Goal: Obtain resource: Download file/media

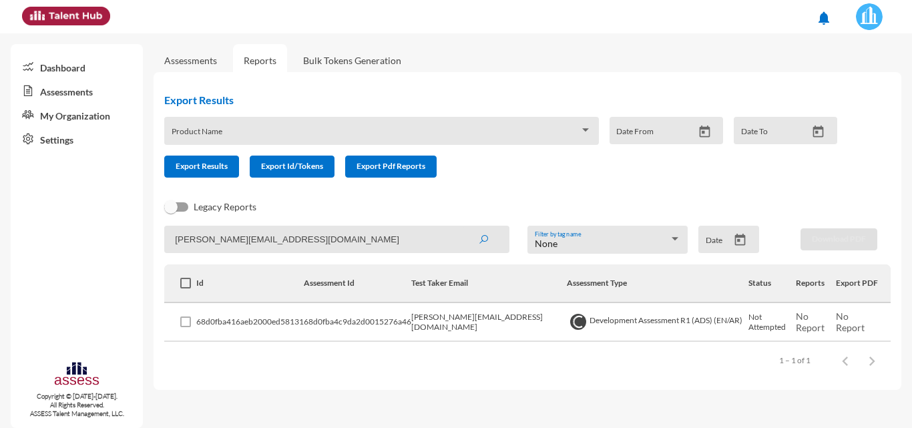
drag, startPoint x: 362, startPoint y: 236, endPoint x: 42, endPoint y: 238, distance: 320.4
click at [42, 238] on mat-sidenav-container "Dashboard Assessments My Organization Settings Copyright © [DATE]-[DATE]. All R…" at bounding box center [456, 230] width 912 height 394
paste input "eman.seuody"
type input "[EMAIL_ADDRESS][DOMAIN_NAME]"
click at [462, 227] on button "submit" at bounding box center [483, 239] width 43 height 24
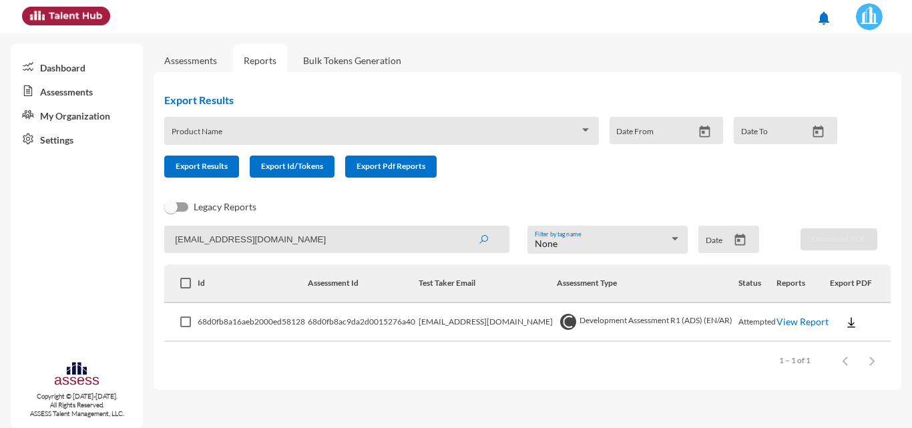
click at [878, 5] on span at bounding box center [868, 16] width 33 height 27
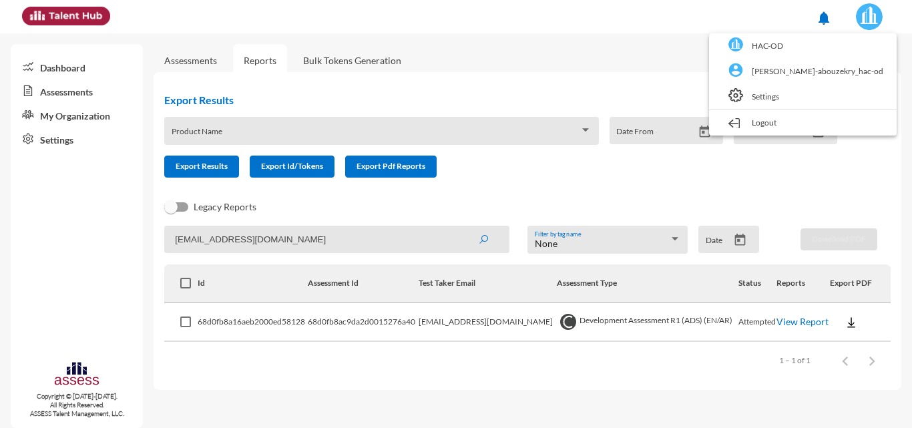
click at [876, 24] on div at bounding box center [456, 214] width 912 height 428
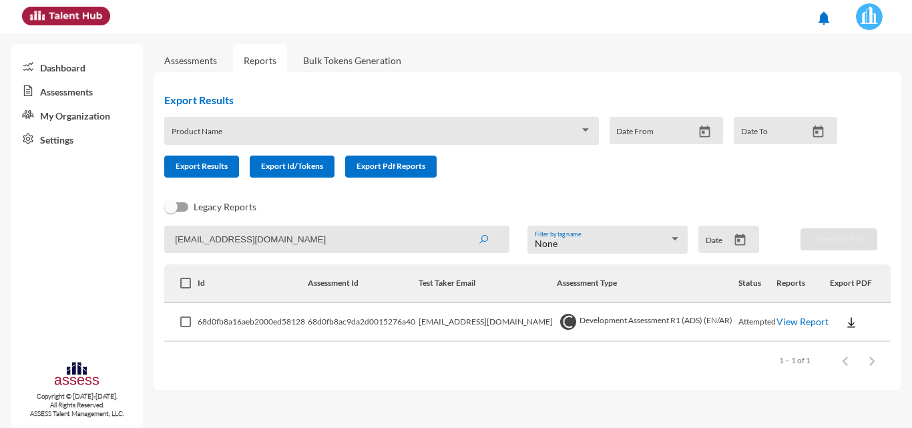
click at [871, 23] on img at bounding box center [869, 16] width 27 height 27
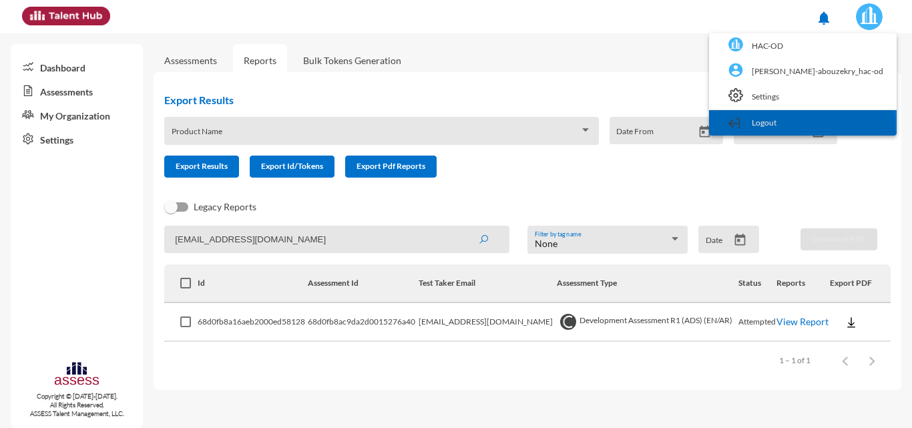
click at [846, 129] on link "Logout" at bounding box center [802, 122] width 174 height 25
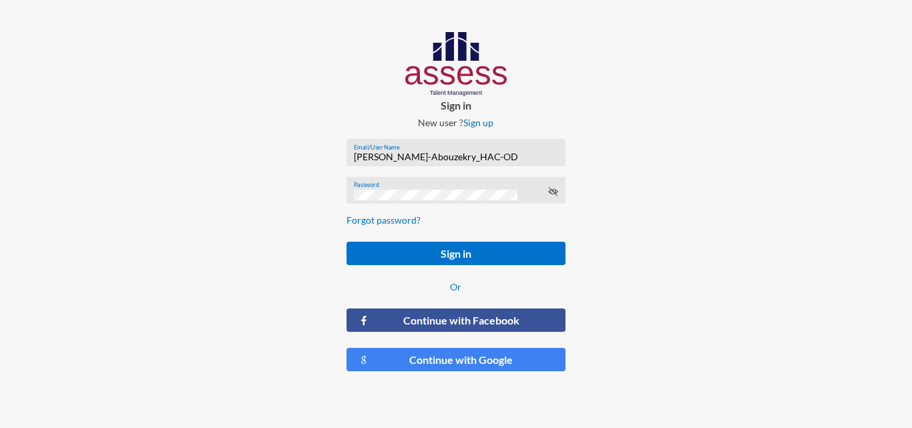
click at [447, 156] on input "[PERSON_NAME]-Abouzekry_HAC-OD" at bounding box center [456, 157] width 204 height 11
type input "HAH – Talent Map"
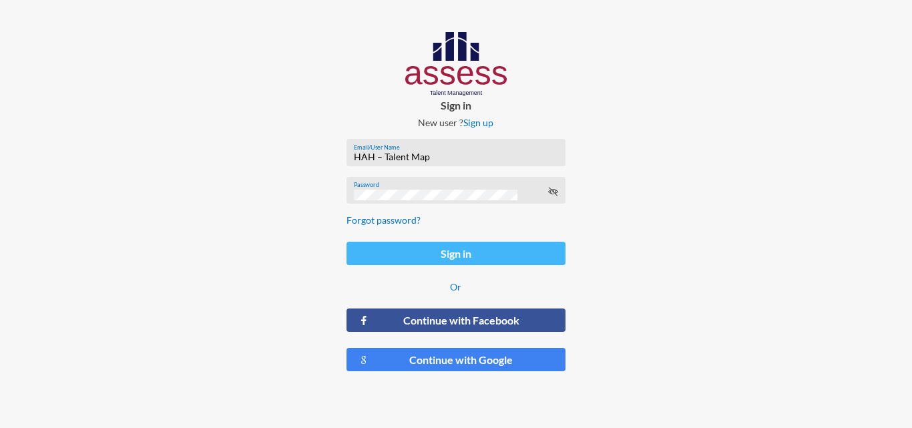
click at [436, 257] on button "Sign in" at bounding box center [455, 253] width 218 height 23
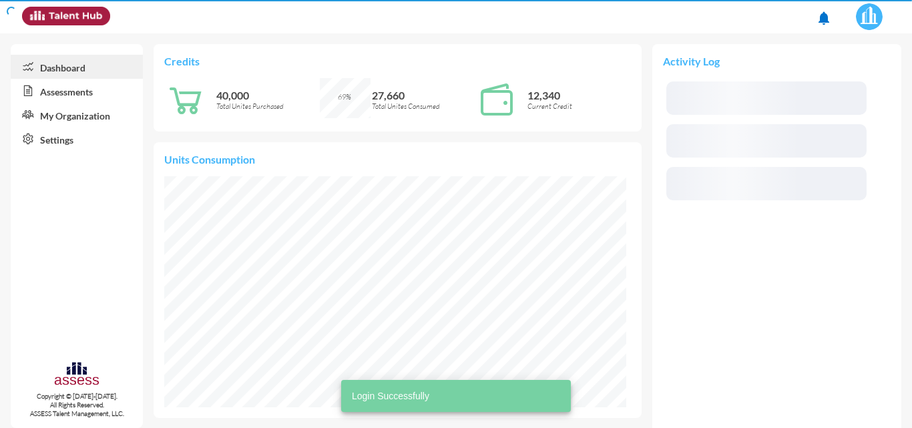
scroll to position [104, 220]
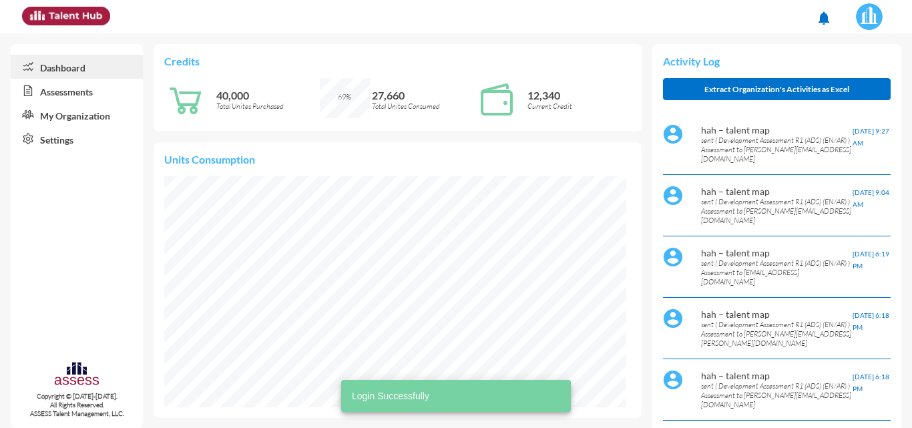
click at [81, 87] on link "Assessments" at bounding box center [77, 91] width 132 height 24
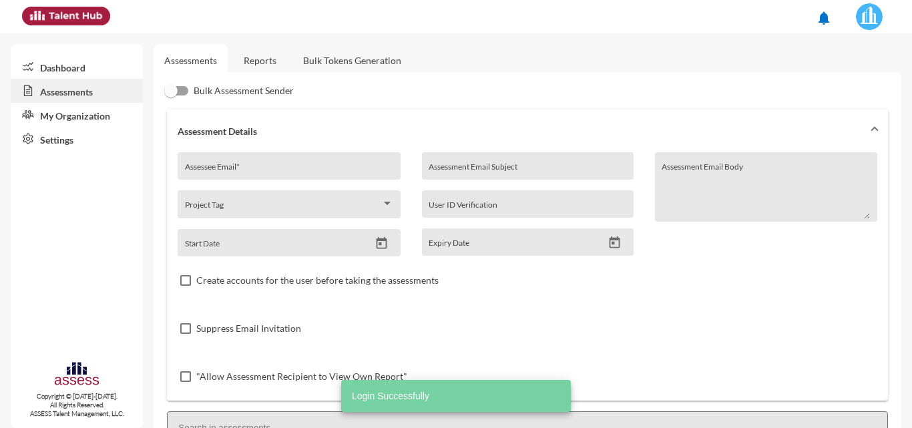
click at [254, 65] on link "Reports" at bounding box center [260, 60] width 54 height 33
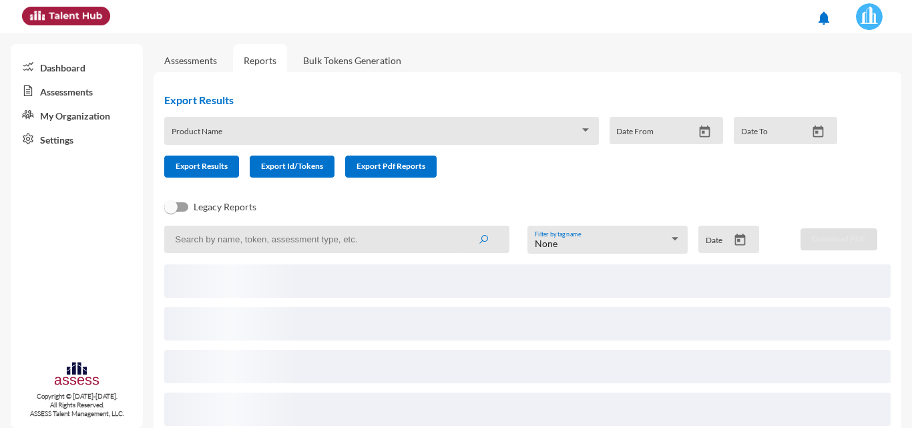
click at [246, 243] on input at bounding box center [336, 239] width 345 height 27
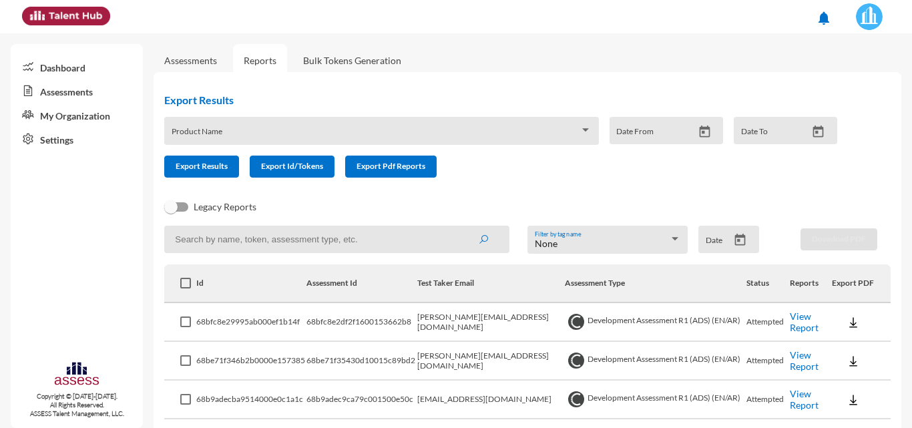
paste input "[EMAIL_ADDRESS][DOMAIN_NAME]"
click at [462, 227] on button "submit" at bounding box center [483, 239] width 43 height 24
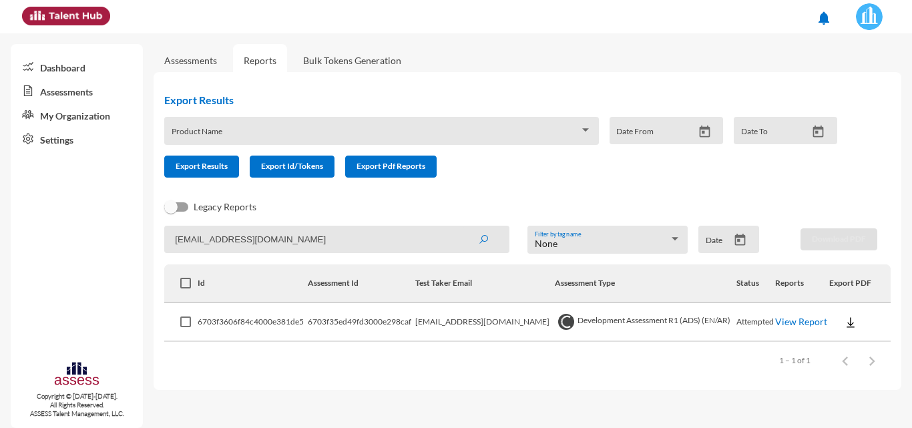
click at [874, 17] on img at bounding box center [869, 16] width 27 height 27
click at [670, 45] on div at bounding box center [456, 214] width 912 height 428
drag, startPoint x: 348, startPoint y: 233, endPoint x: 19, endPoint y: 234, distance: 329.7
click at [19, 234] on mat-sidenav-container "Dashboard Assessments My Organization Settings Copyright © [DATE]-[DATE]. All R…" at bounding box center [456, 230] width 912 height 394
paste input "mostafa.[PERSON_NAME]"
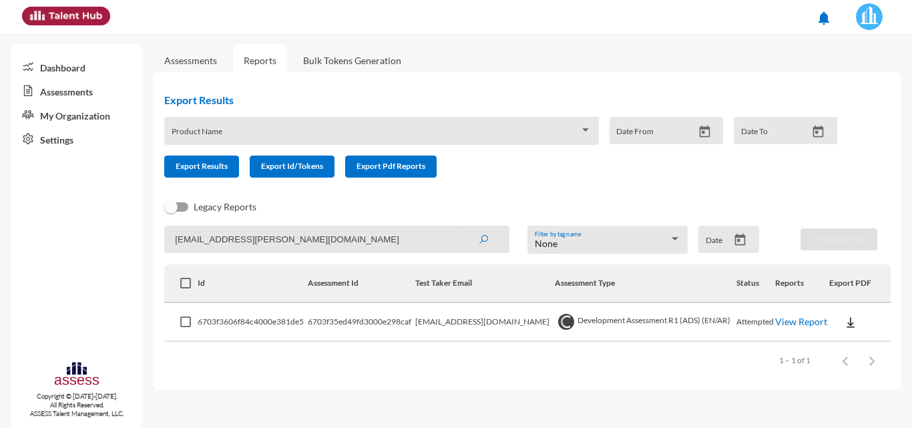
type input "[EMAIL_ADDRESS][PERSON_NAME][DOMAIN_NAME]"
click at [462, 227] on button "submit" at bounding box center [483, 239] width 43 height 24
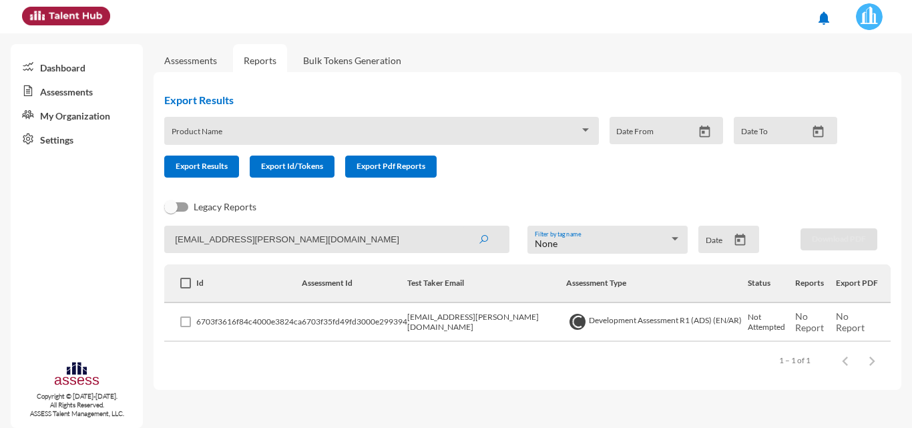
click at [873, 9] on img at bounding box center [869, 16] width 27 height 27
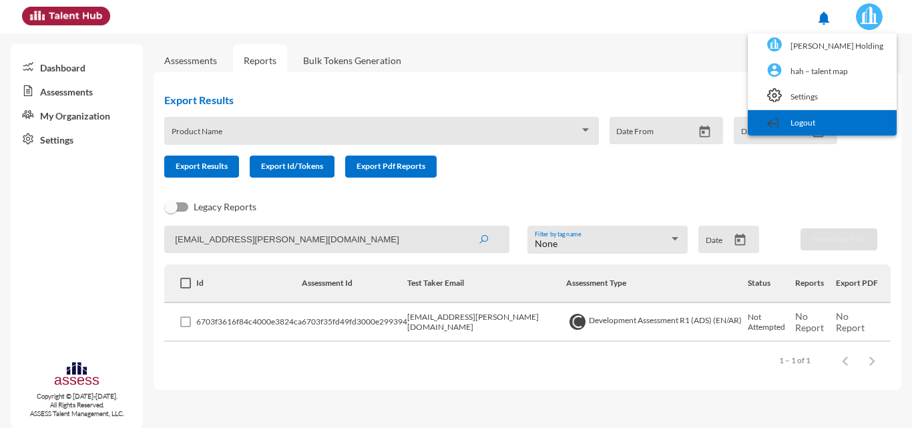
click at [868, 117] on link "Logout" at bounding box center [821, 122] width 135 height 25
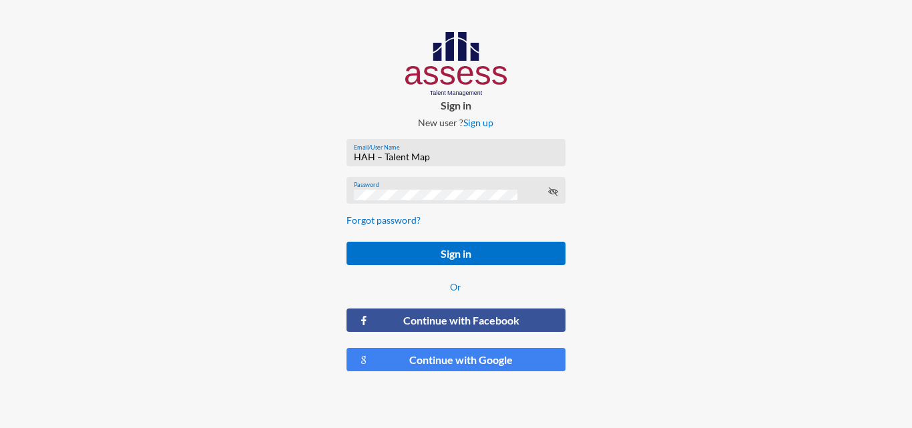
click at [528, 159] on input "HAH – Talent Map" at bounding box center [456, 157] width 204 height 11
type input "[PERSON_NAME]-Abouzekry_HAC-OD"
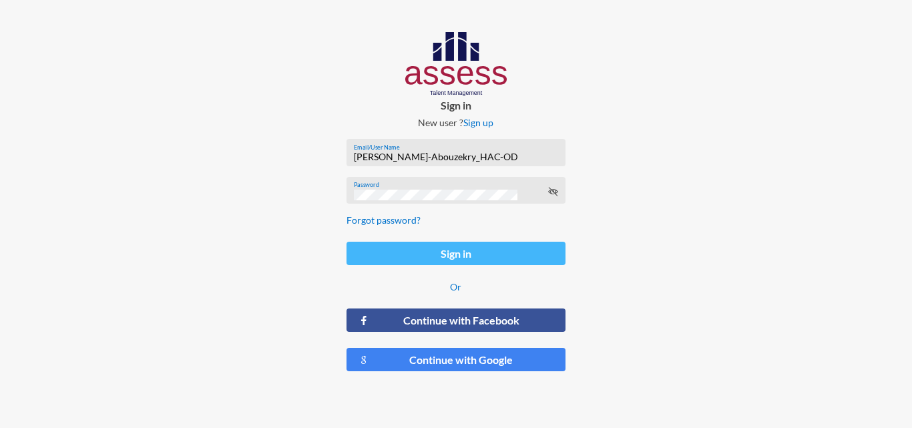
click at [497, 259] on button "Sign in" at bounding box center [455, 253] width 218 height 23
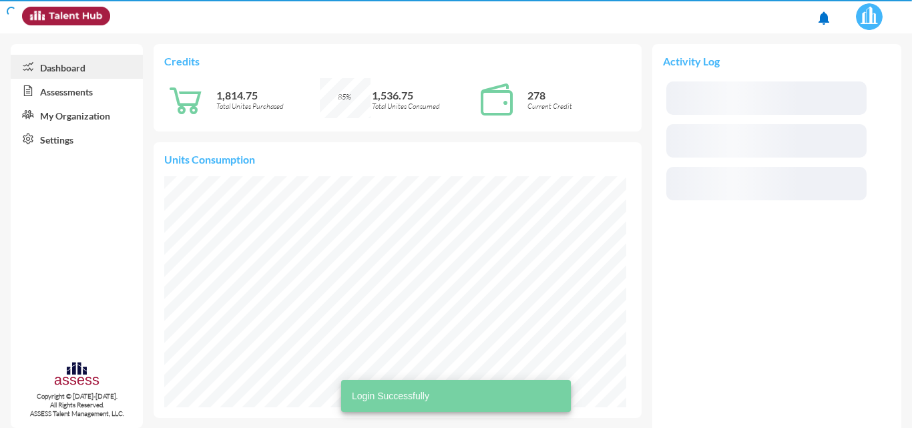
scroll to position [231, 462]
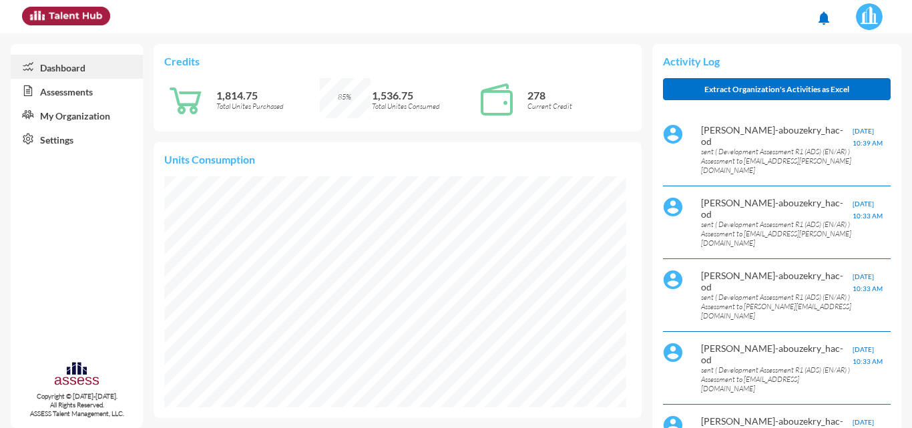
click at [65, 86] on link "Assessments" at bounding box center [77, 91] width 132 height 24
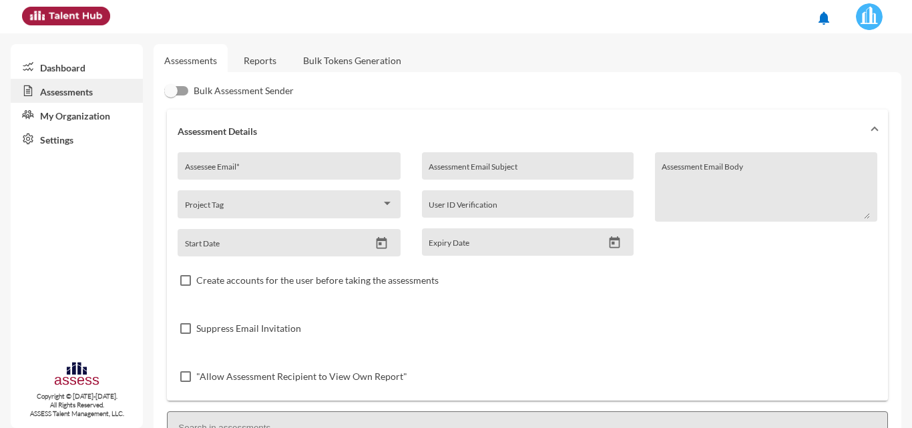
click at [251, 51] on link "Reports" at bounding box center [260, 60] width 54 height 33
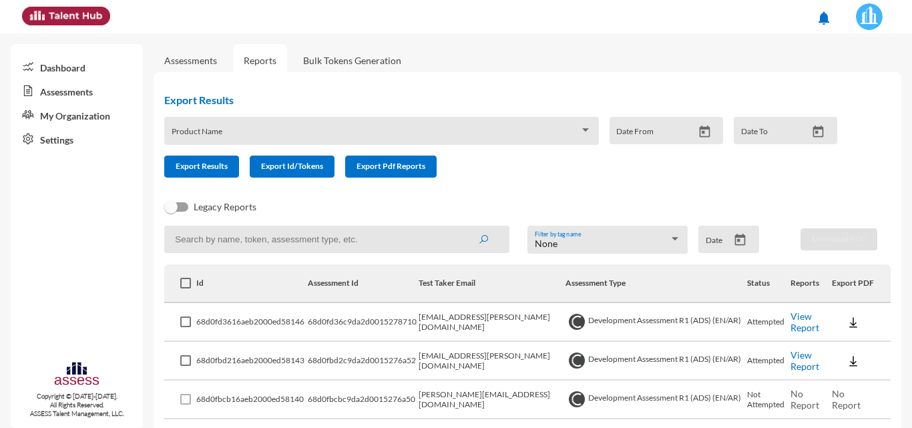
click at [286, 253] on div at bounding box center [335, 240] width 363 height 28
click at [274, 238] on input at bounding box center [336, 239] width 345 height 27
paste input "[EMAIL_ADDRESS][PERSON_NAME][DOMAIN_NAME]"
type input "[EMAIL_ADDRESS][PERSON_NAME][DOMAIN_NAME]"
click at [462, 227] on button "submit" at bounding box center [483, 239] width 43 height 24
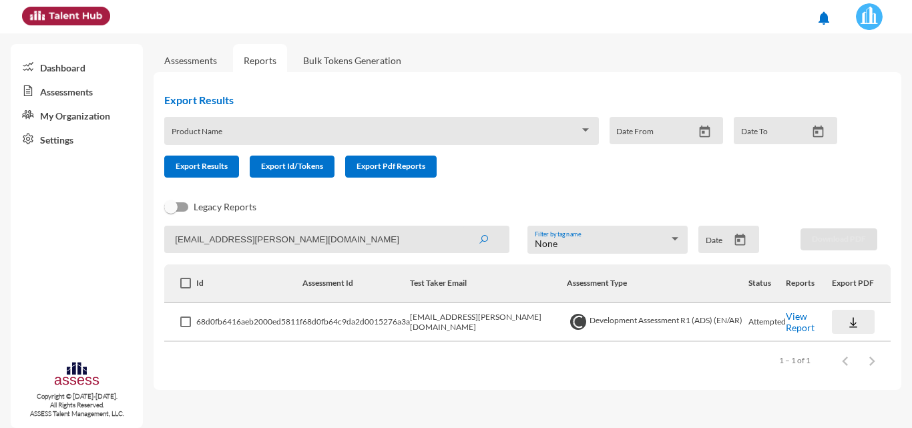
click at [842, 318] on button at bounding box center [853, 322] width 43 height 24
click at [860, 220] on button "OCM / EN" at bounding box center [869, 220] width 83 height 25
